Goal: Information Seeking & Learning: Learn about a topic

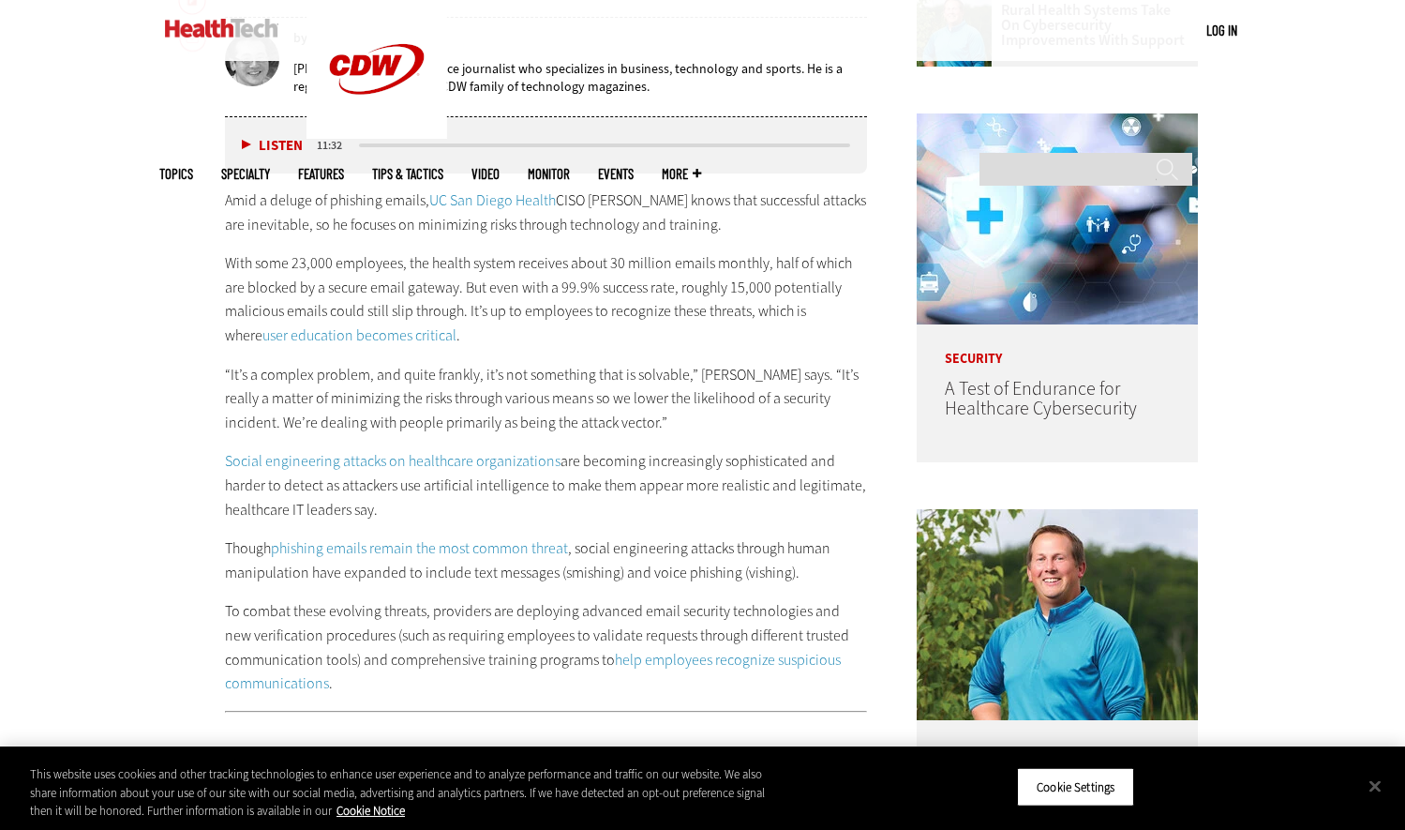
scroll to position [1041, 0]
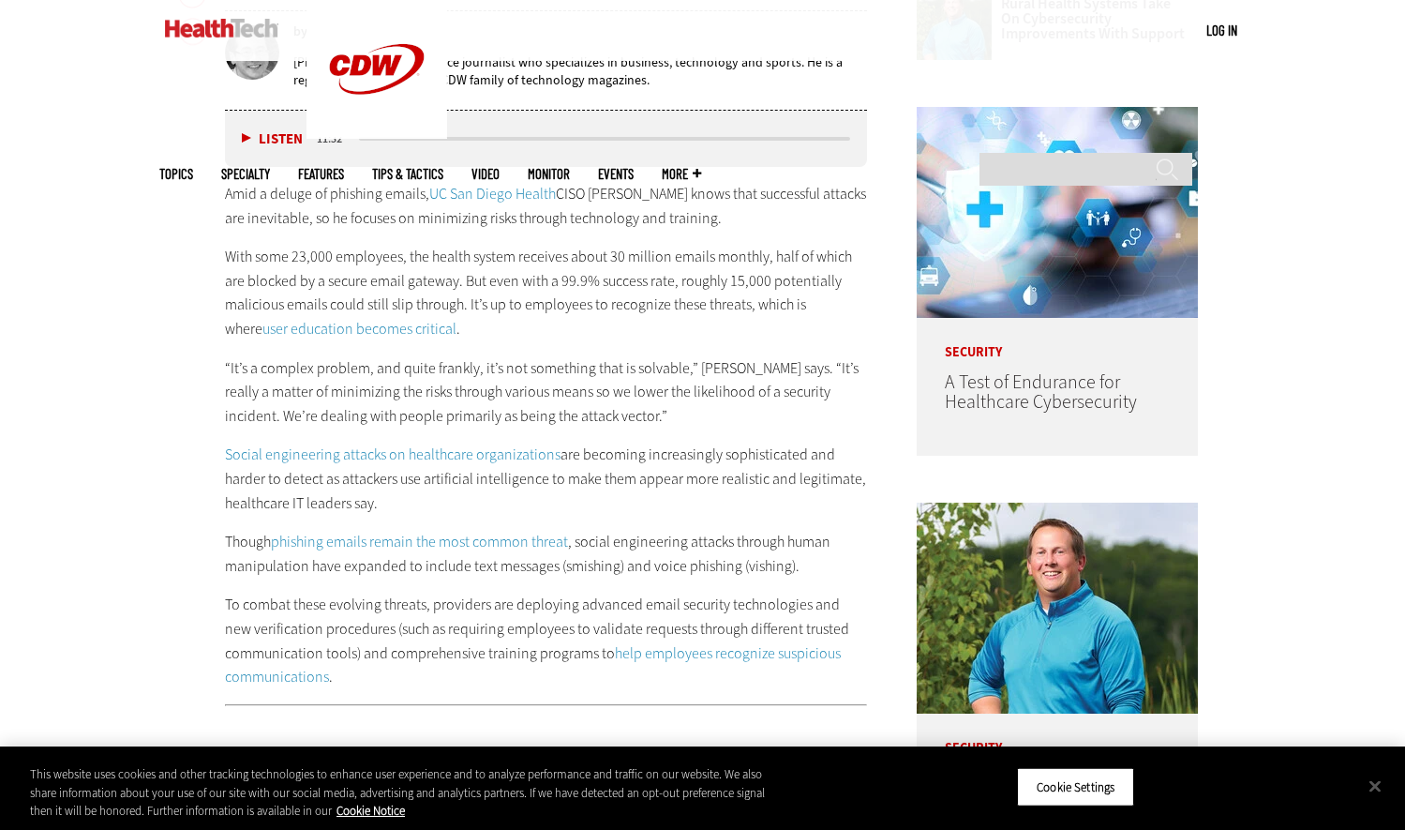
click at [574, 381] on p "“It’s a complex problem, and quite frankly, it’s not something that is solvable…" at bounding box center [546, 392] width 643 height 72
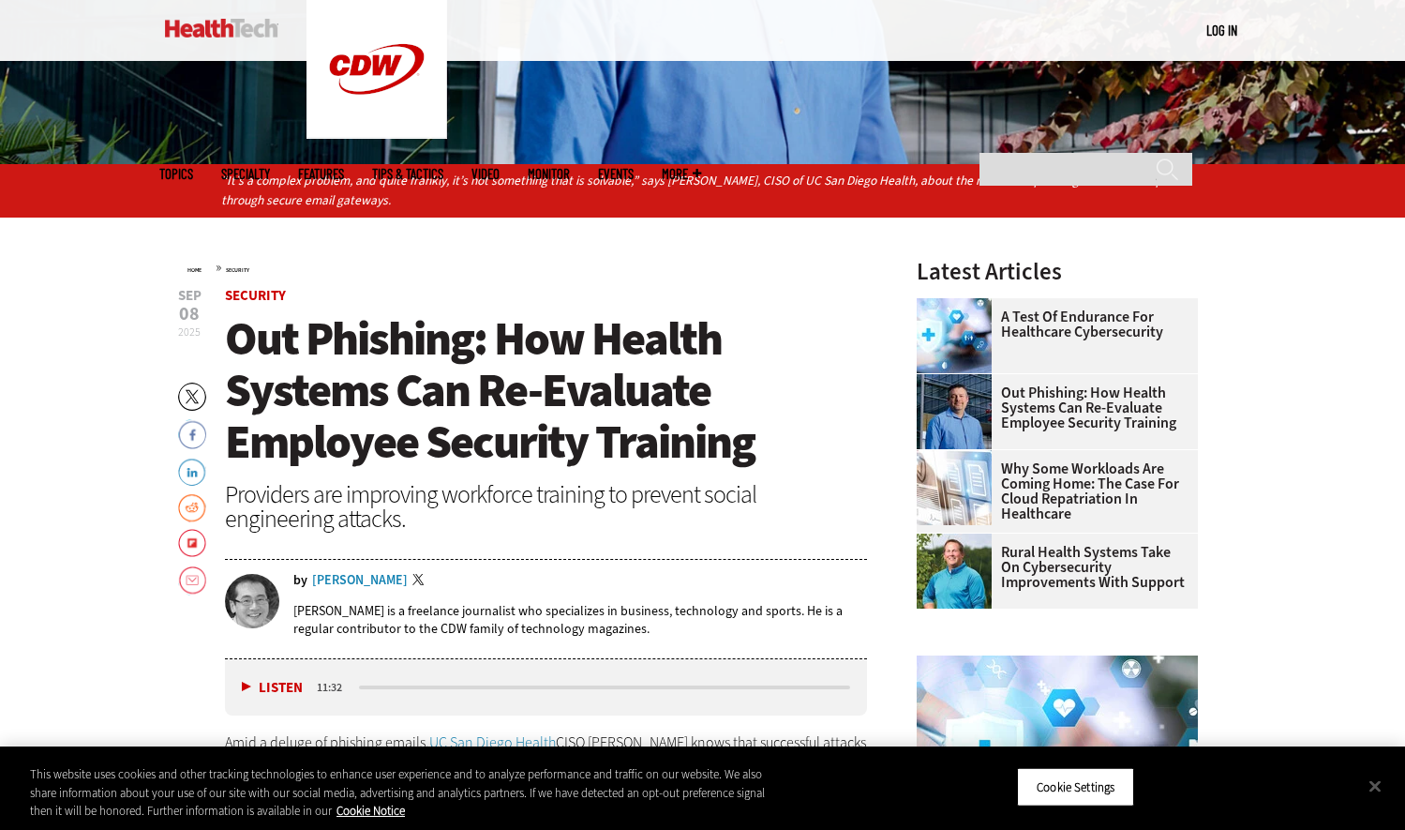
scroll to position [454, 0]
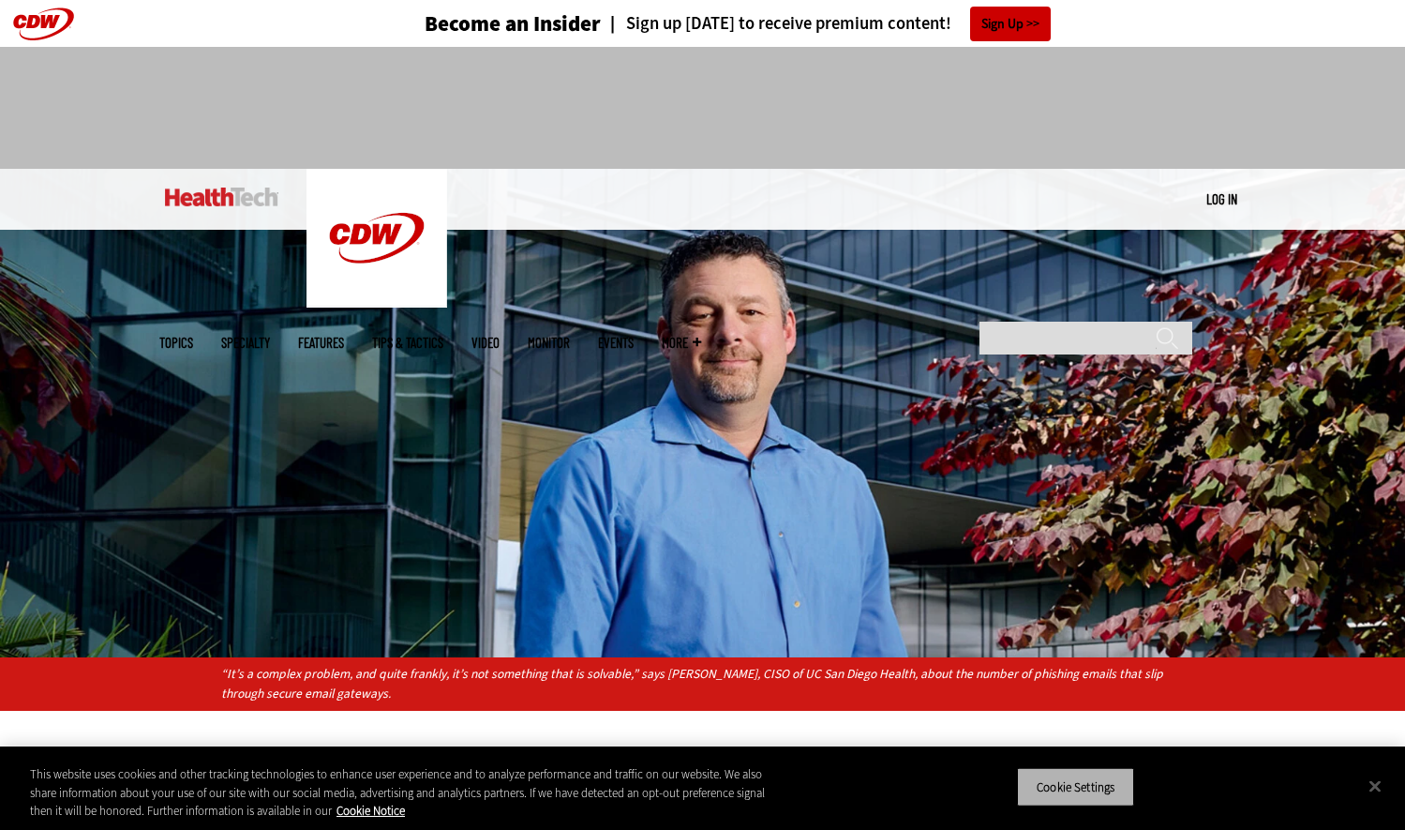
click at [1110, 796] on button "Cookie Settings" at bounding box center [1075, 786] width 117 height 39
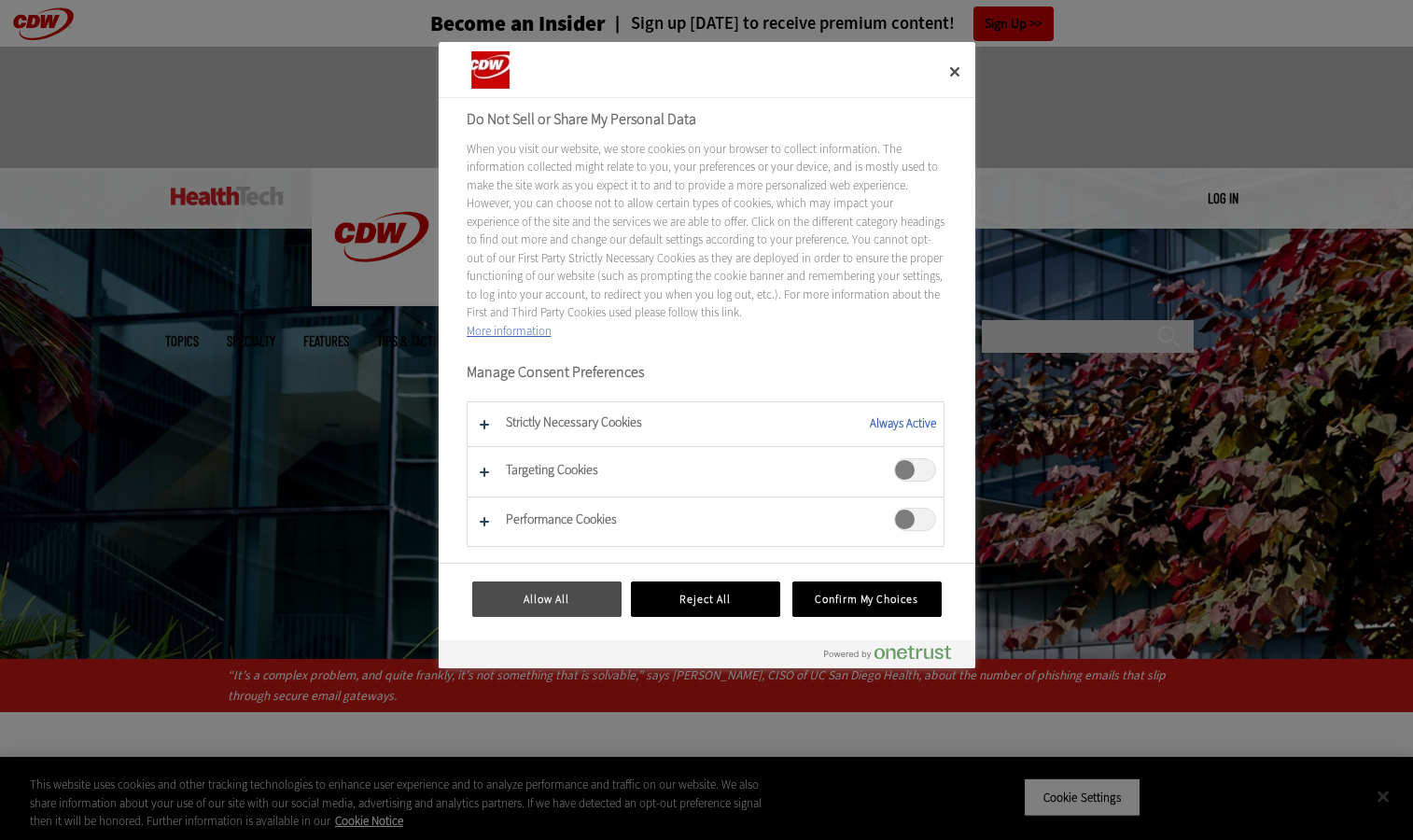
click at [588, 610] on button "Allow All" at bounding box center [547, 599] width 149 height 36
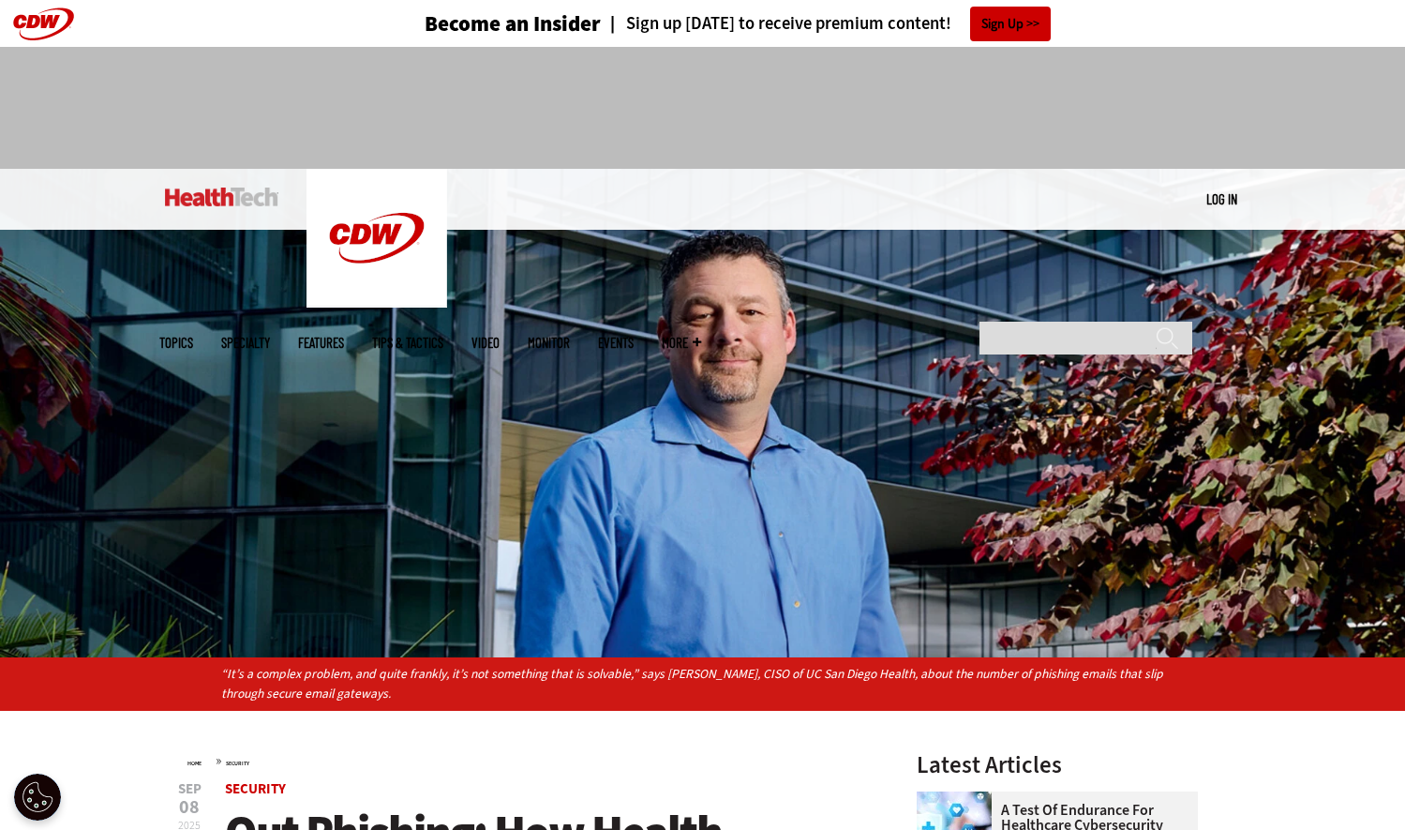
click at [1174, 143] on div at bounding box center [702, 100] width 1087 height 106
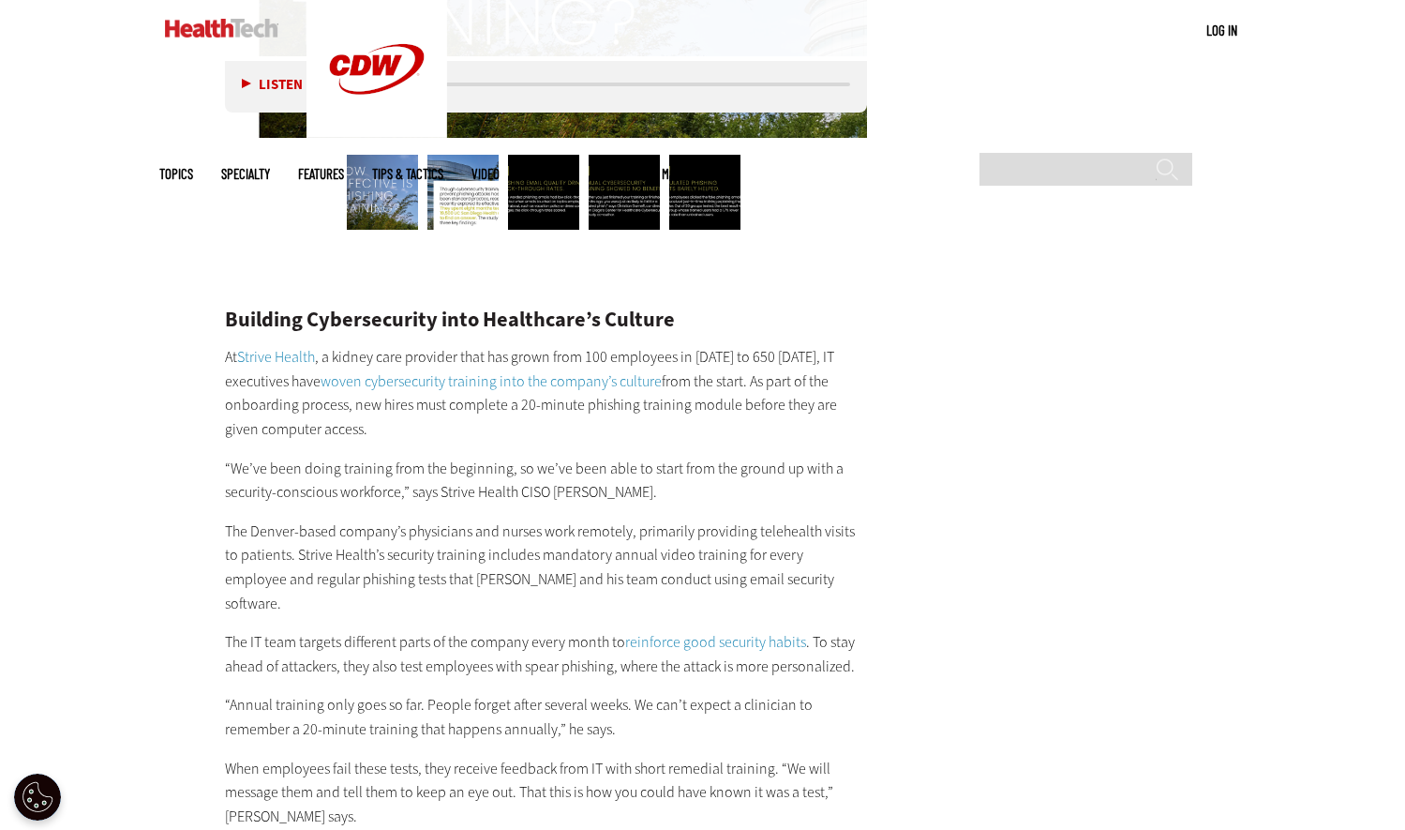
scroll to position [3818, 0]
